Goal: Find contact information: Find contact information

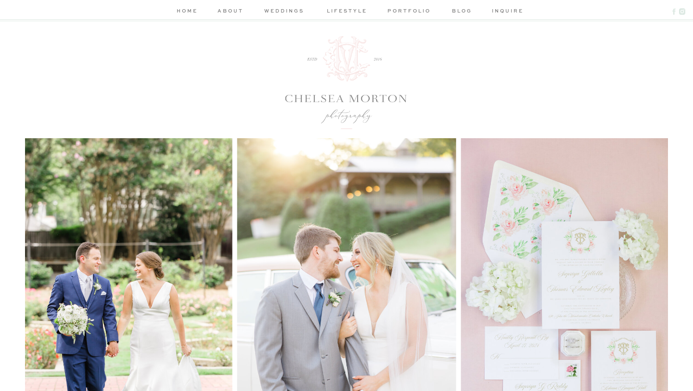
click at [183, 11] on nav "home" at bounding box center [186, 12] width 25 height 10
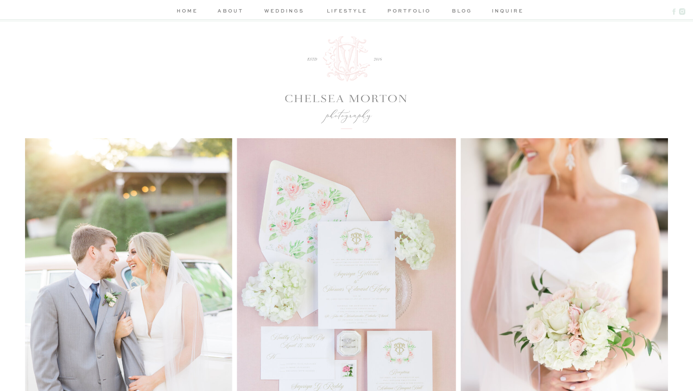
click at [233, 12] on nav "about" at bounding box center [230, 12] width 29 height 10
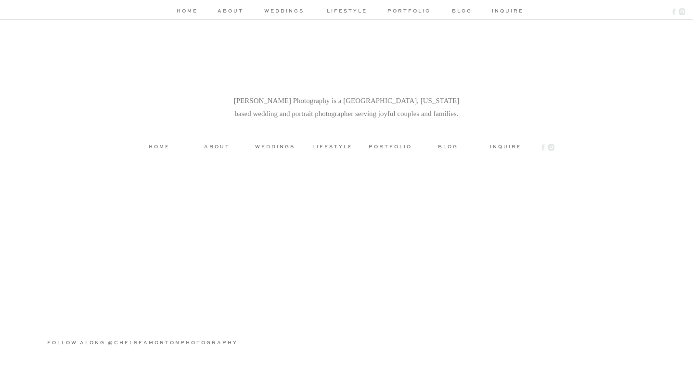
scroll to position [2519, 0]
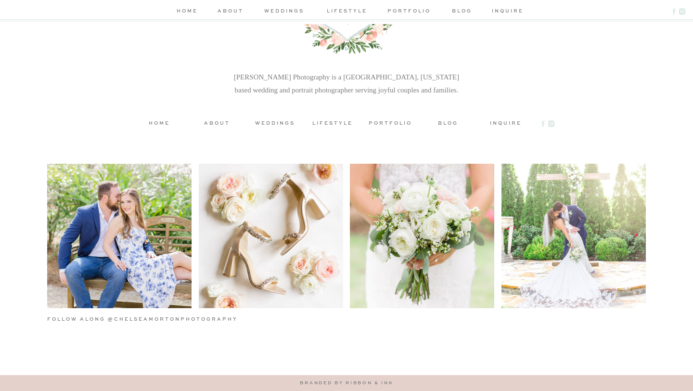
click at [505, 123] on h3 "inquire" at bounding box center [505, 122] width 43 height 7
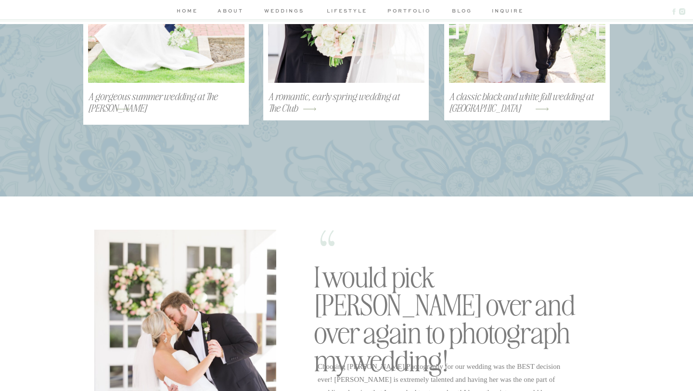
scroll to position [1036, 0]
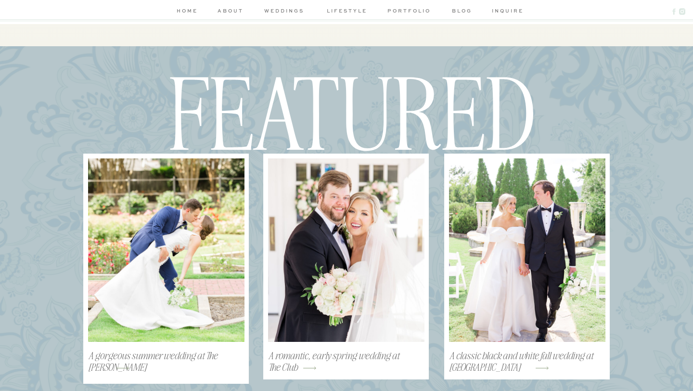
click at [511, 12] on nav "inquire" at bounding box center [505, 12] width 27 height 10
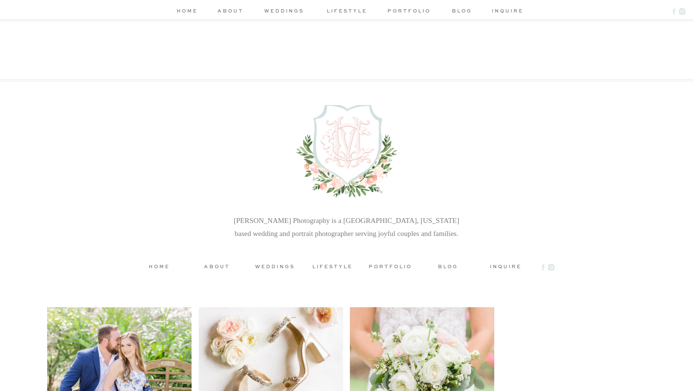
scroll to position [1200, 0]
